Goal: Find specific page/section: Find specific page/section

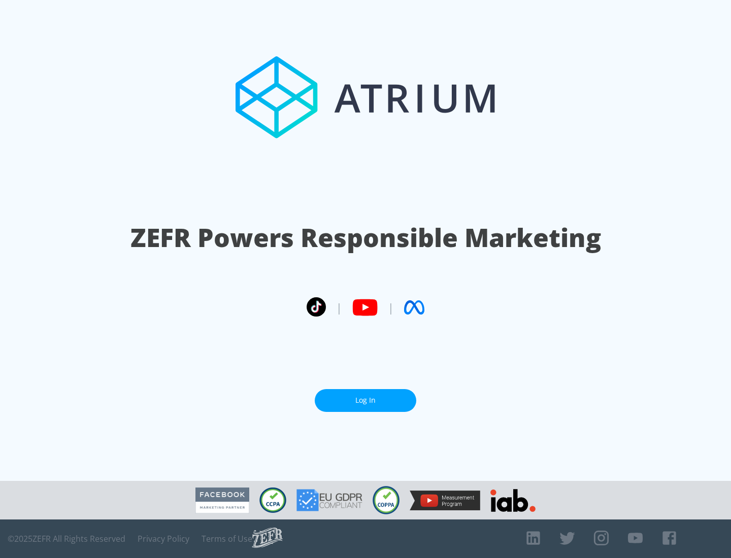
click at [366, 401] on link "Log In" at bounding box center [366, 400] width 102 height 23
